Goal: Transaction & Acquisition: Purchase product/service

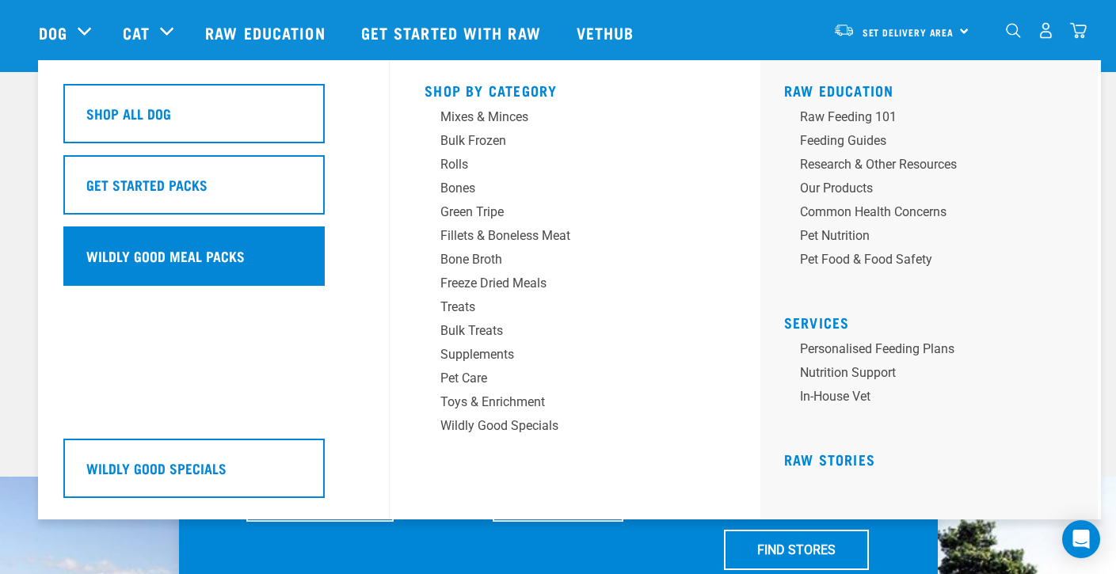
scroll to position [47, 0]
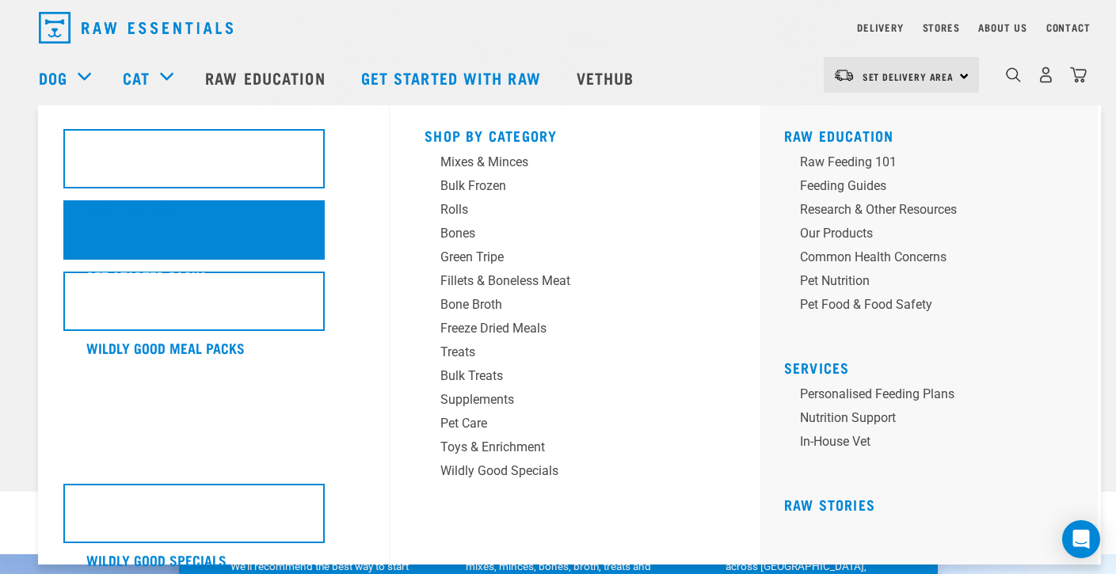
click at [170, 272] on h5 "Get Started Packs" at bounding box center [146, 276] width 121 height 21
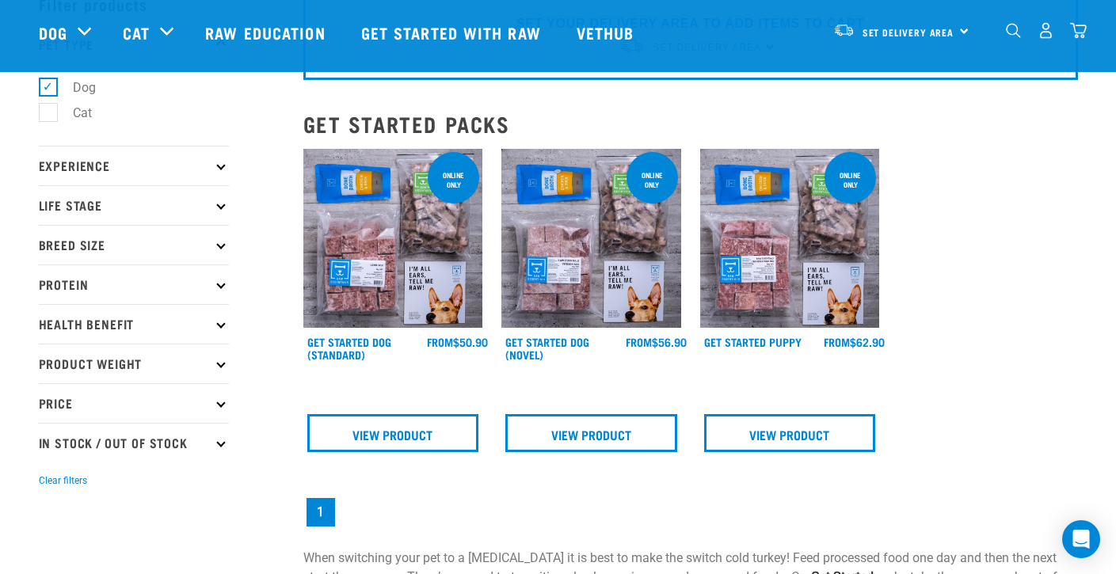
scroll to position [94, 0]
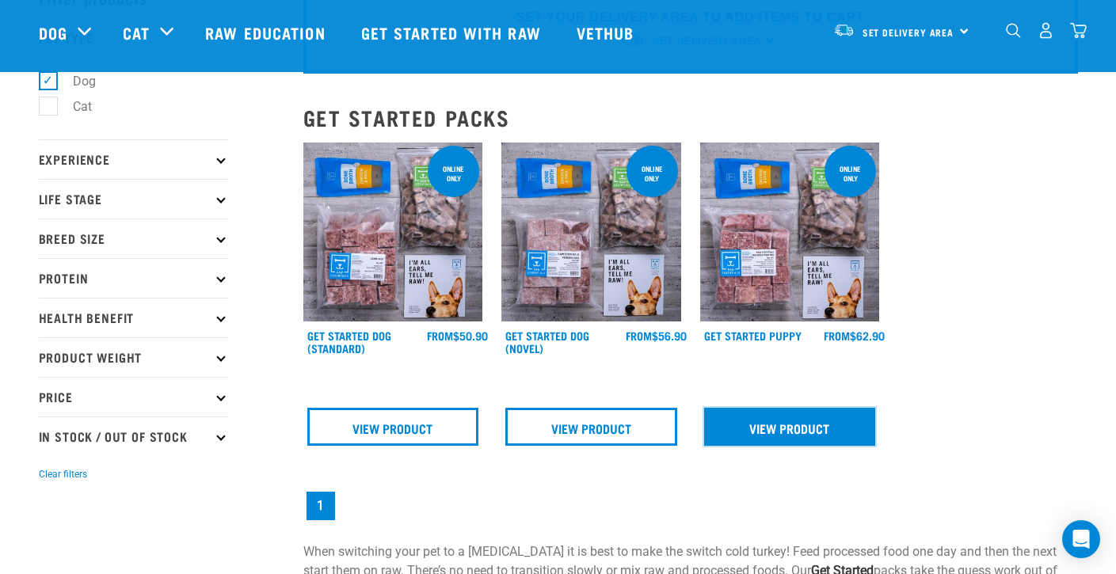
click at [827, 427] on link "View Product" at bounding box center [790, 427] width 172 height 38
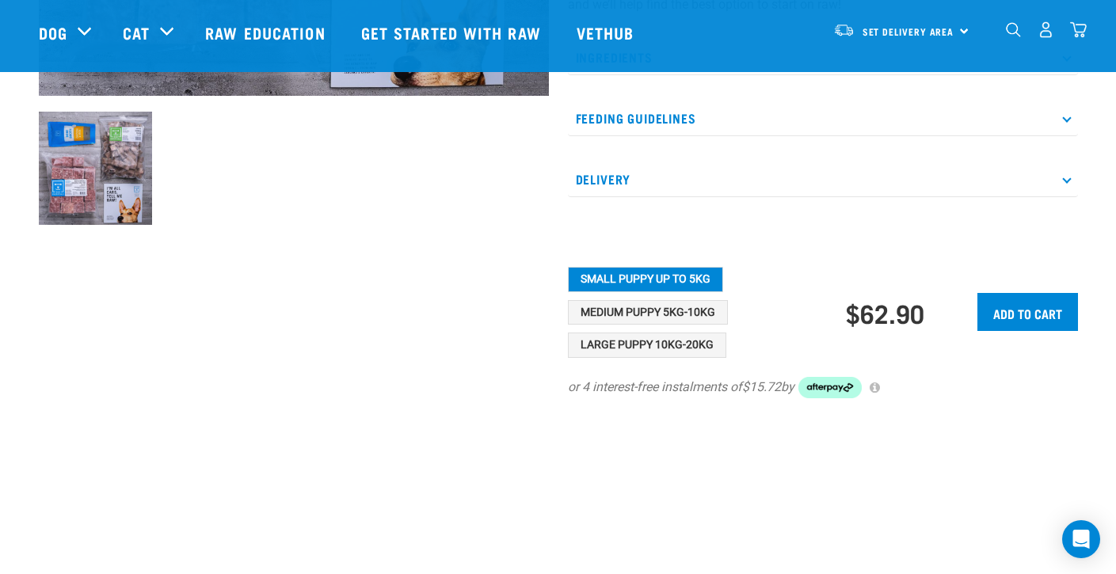
scroll to position [532, 0]
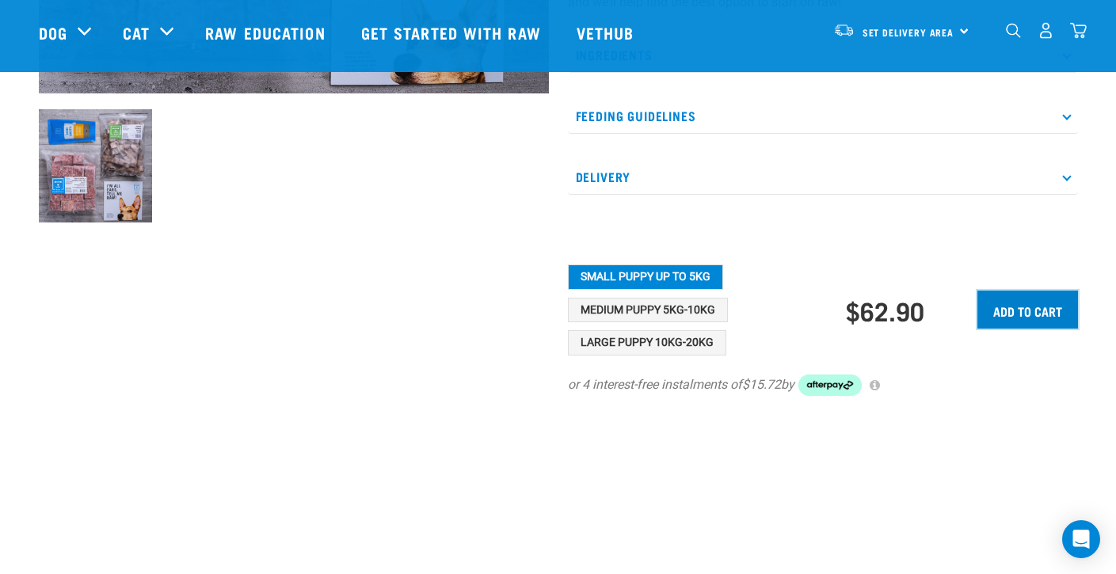
click at [1018, 328] on input "Add to cart" at bounding box center [1027, 310] width 101 height 38
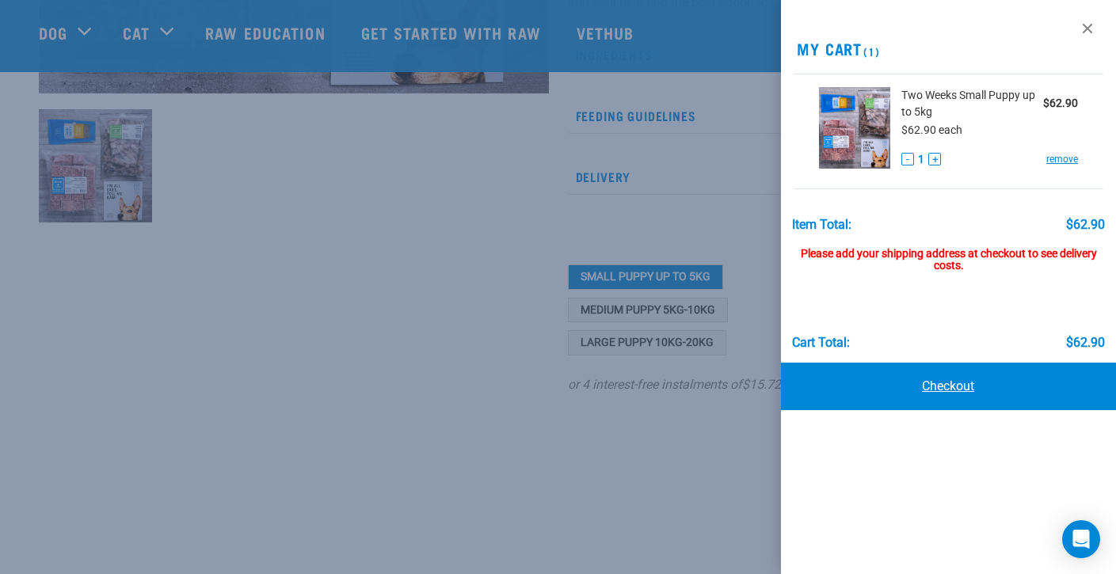
click at [948, 377] on link "Checkout" at bounding box center [948, 387] width 335 height 48
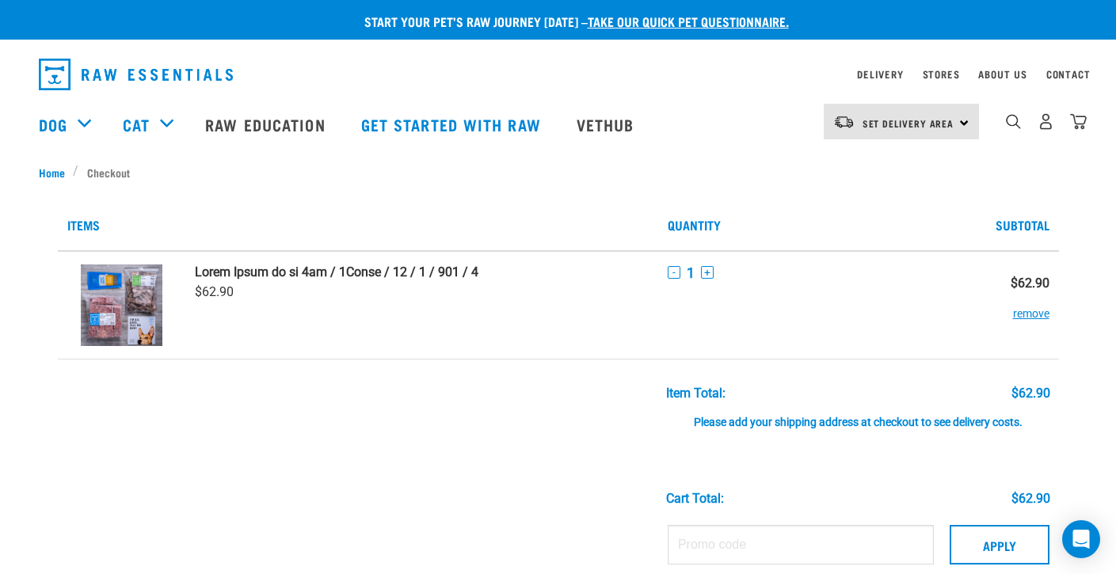
click at [959, 136] on div "Set Delivery Area North Island South Island" at bounding box center [901, 122] width 155 height 36
click at [907, 194] on link "[GEOGRAPHIC_DATA]" at bounding box center [900, 201] width 152 height 35
